Goal: Use online tool/utility

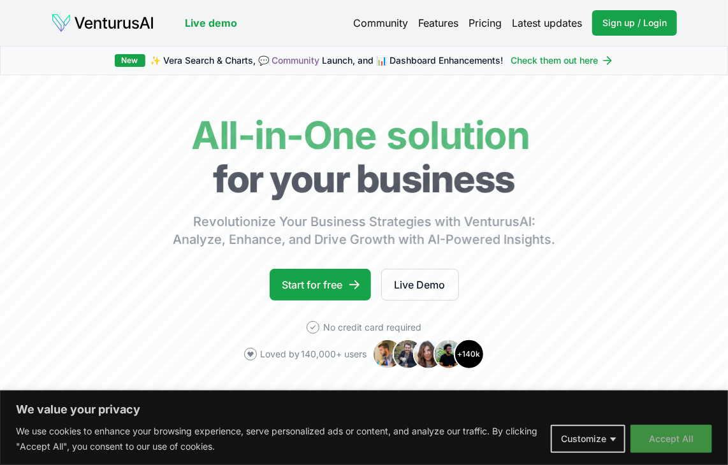
click at [670, 439] on button "Accept All" at bounding box center [671, 439] width 82 height 28
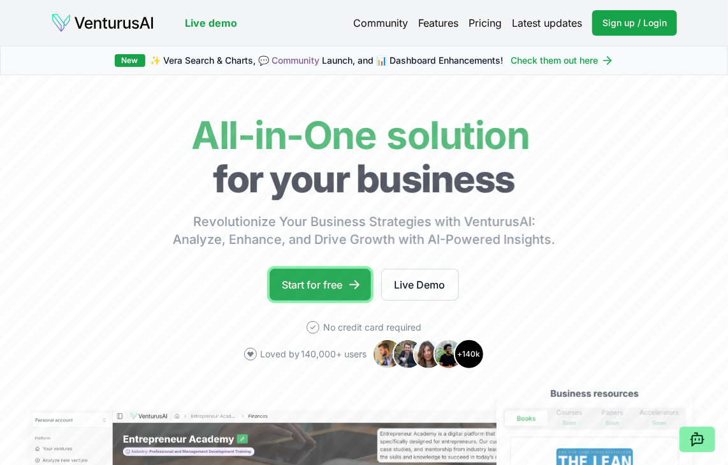
click at [318, 286] on link "Start for free" at bounding box center [319, 285] width 101 height 32
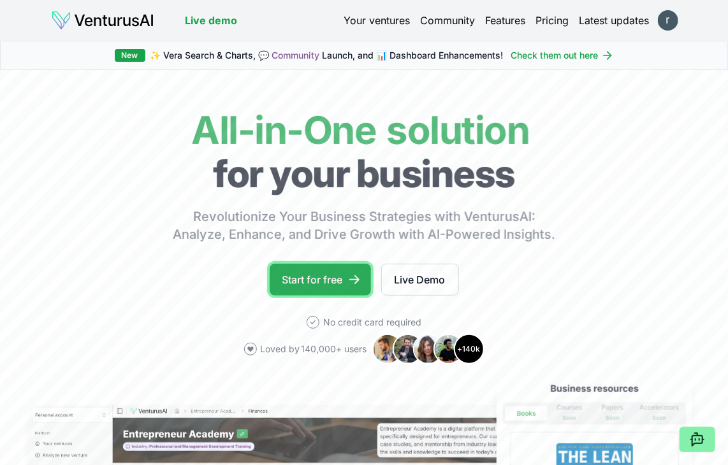
click at [331, 273] on link "Start for free" at bounding box center [319, 280] width 101 height 32
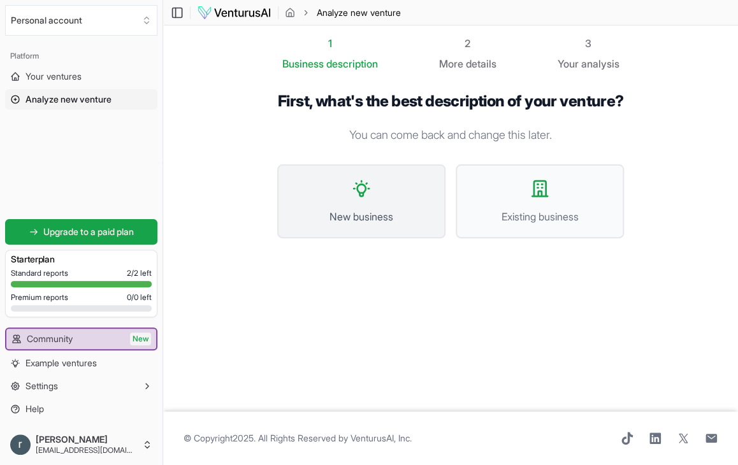
click at [371, 224] on span "New business" at bounding box center [361, 216] width 140 height 15
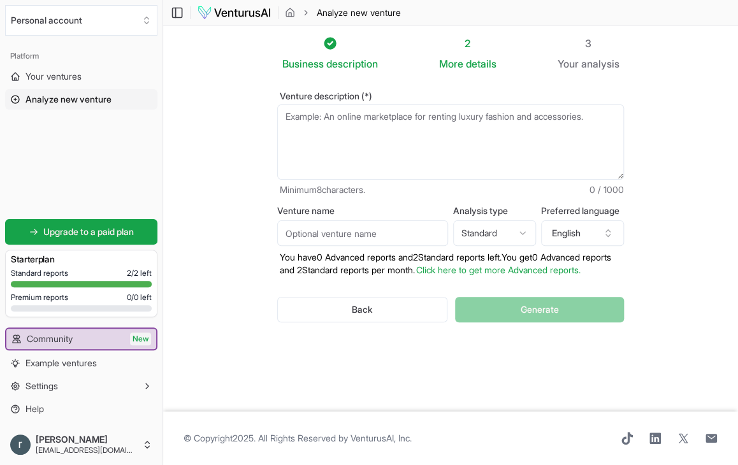
click at [331, 134] on textarea "Venture description (*)" at bounding box center [450, 141] width 347 height 75
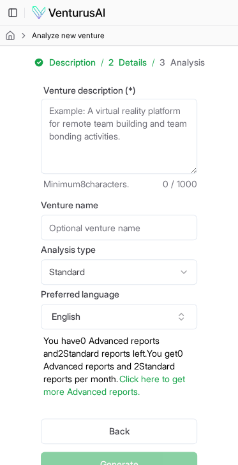
click at [110, 113] on textarea "Venture description (*)" at bounding box center [119, 136] width 156 height 75
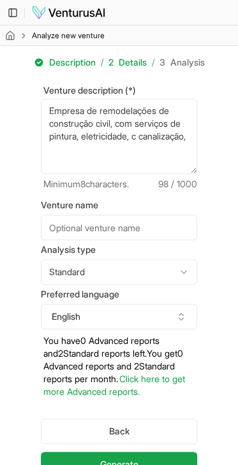
click at [153, 138] on textarea "Empresa de remodelações de construção civil, com serviços de pintura, eletricid…" at bounding box center [119, 136] width 156 height 75
click at [155, 138] on textarea "Empresa de remodelações de construção civil, com serviços de pintura, eletricid…" at bounding box center [119, 136] width 156 height 75
click at [110, 153] on textarea "Empresa de remodelações de construção civil, com serviços de pintura, eletricid…" at bounding box center [119, 136] width 156 height 75
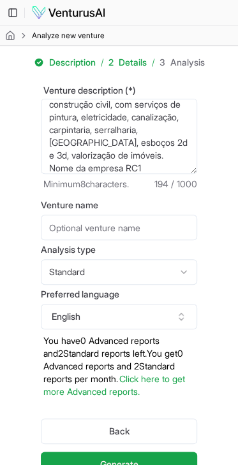
scroll to position [32, 0]
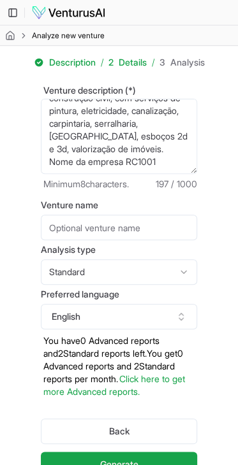
click at [157, 222] on input "Venture name" at bounding box center [119, 227] width 156 height 25
drag, startPoint x: 85, startPoint y: 154, endPoint x: 99, endPoint y: 166, distance: 18.6
click at [99, 166] on textarea "Empresa de remodelações de construção civil, com serviços de pintura, eletricid…" at bounding box center [119, 136] width 156 height 75
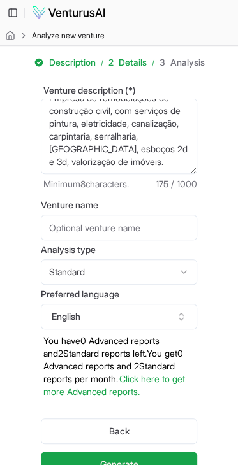
scroll to position [25, 0]
type textarea "Empresa de remodelações de construção civil, com serviços de pintura, eletricid…"
click at [77, 227] on input "Venture name" at bounding box center [119, 227] width 156 height 25
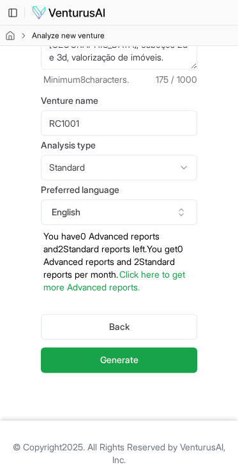
scroll to position [127, 0]
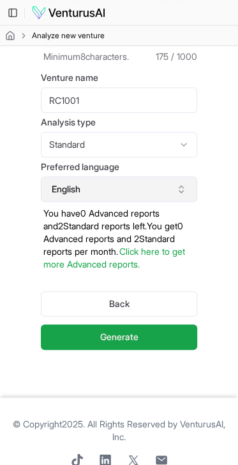
type input "RC1001"
click at [166, 187] on button "English" at bounding box center [119, 188] width 156 height 25
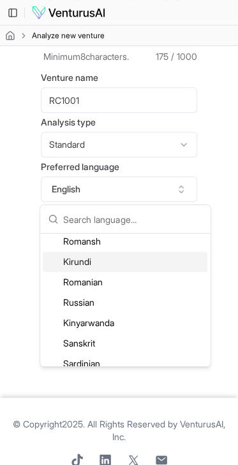
scroll to position [2612, 0]
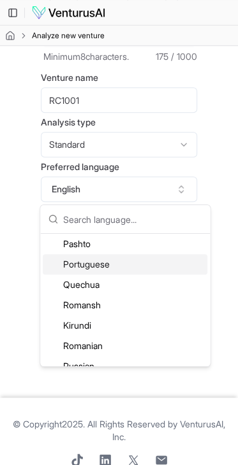
click at [66, 261] on div "Portuguese" at bounding box center [125, 264] width 164 height 20
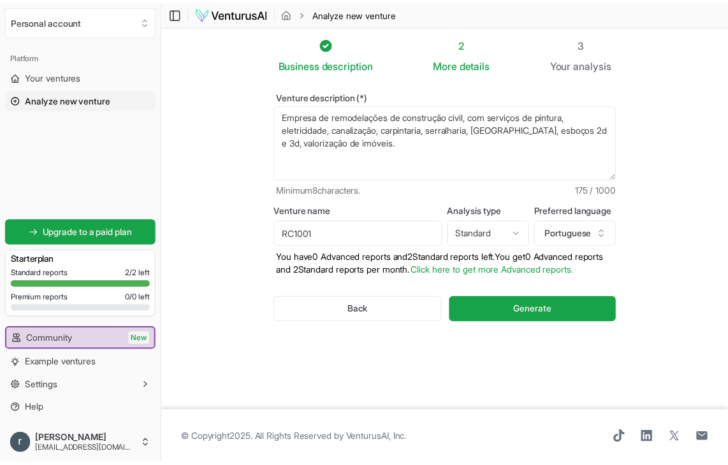
scroll to position [0, 0]
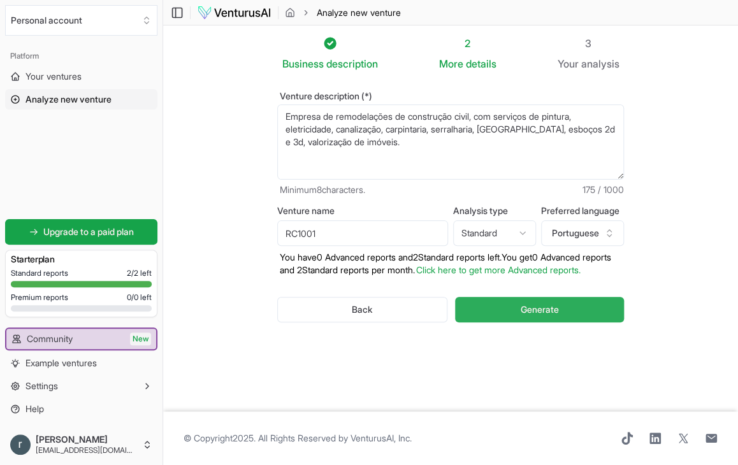
click at [503, 321] on button "Generate" at bounding box center [539, 309] width 169 height 25
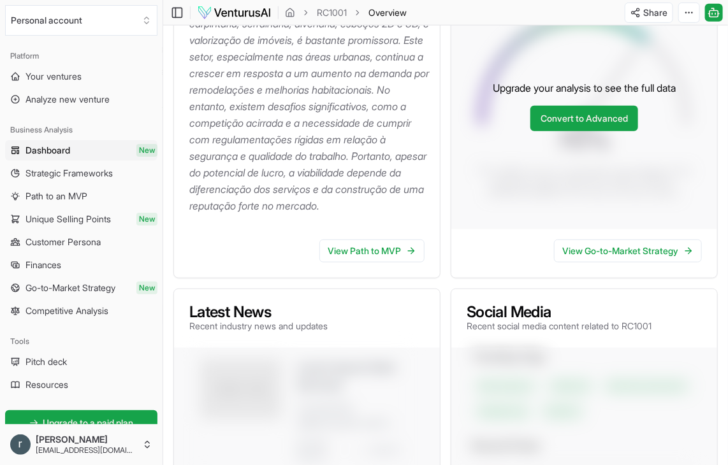
scroll to position [331, 0]
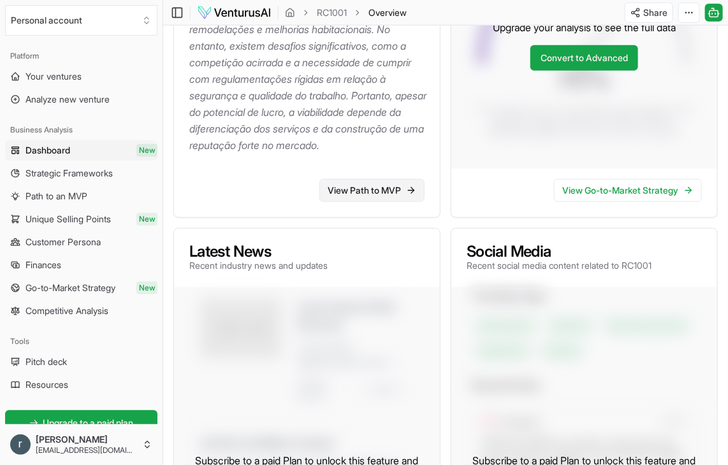
click at [391, 202] on link "View Path to MVP" at bounding box center [371, 190] width 105 height 23
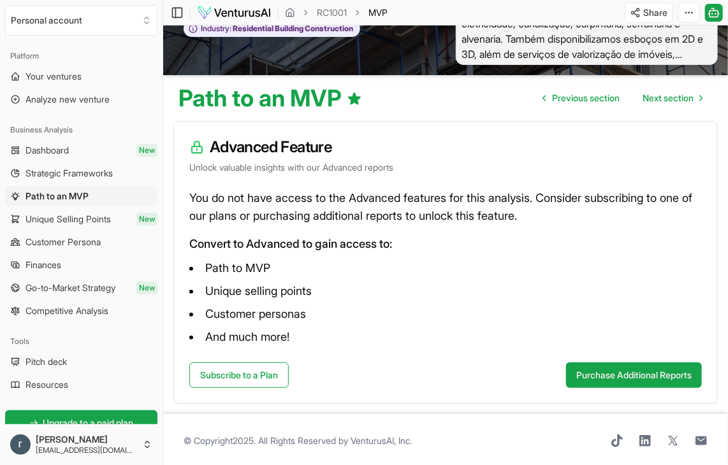
scroll to position [71, 0]
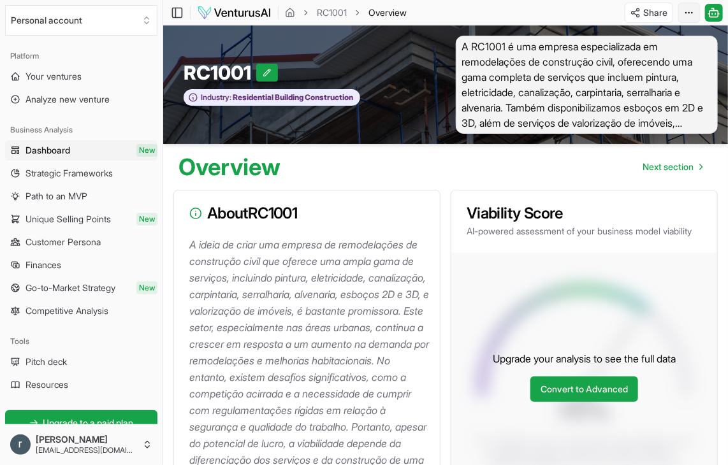
click at [689, 3] on html "We value your privacy We use cookies to enhance your browsing experience, serve…" at bounding box center [364, 232] width 728 height 465
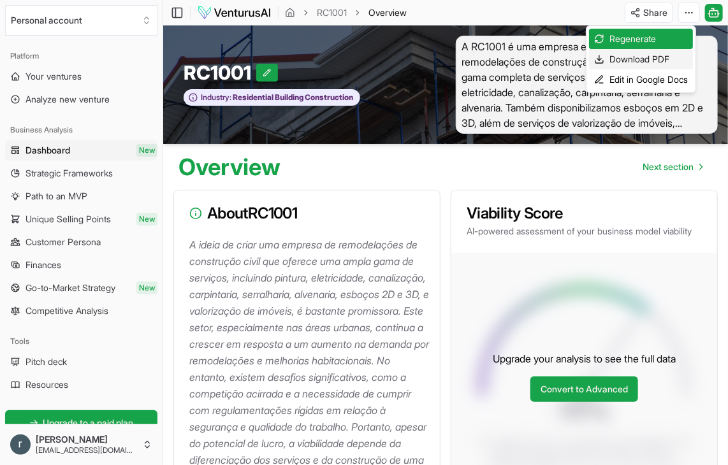
click at [632, 59] on div "Download PDF" at bounding box center [641, 59] width 104 height 20
